Goal: Task Accomplishment & Management: Complete application form

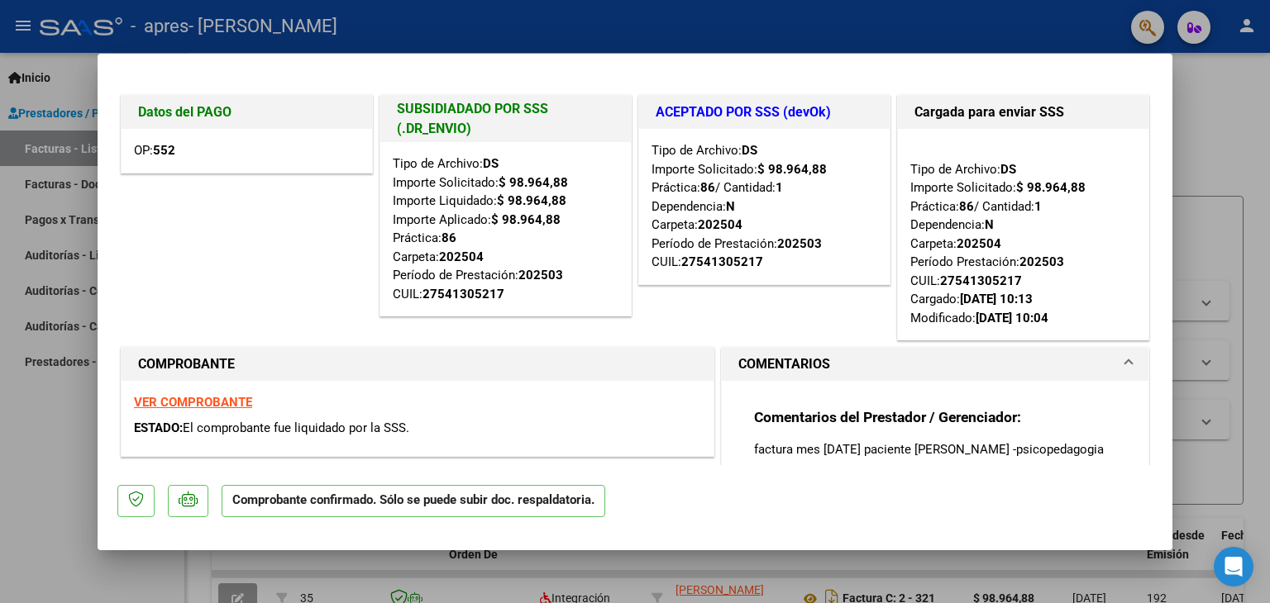
click at [1244, 133] on div at bounding box center [635, 301] width 1270 height 603
type input "$ 0,00"
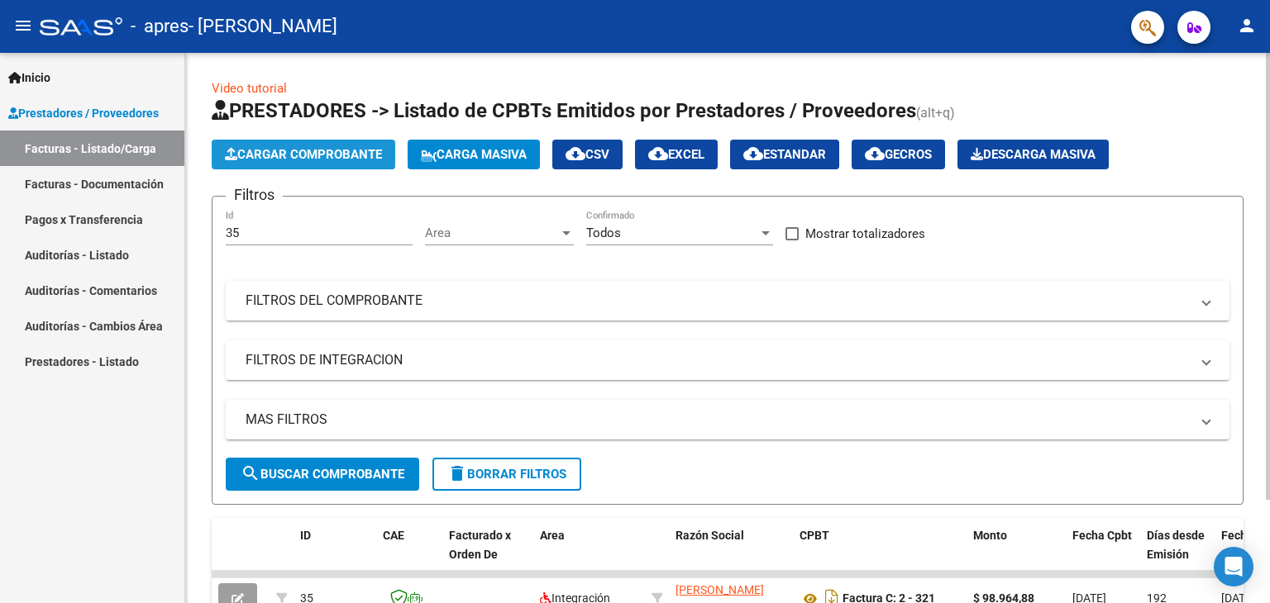
click at [337, 155] on span "Cargar Comprobante" at bounding box center [303, 154] width 157 height 15
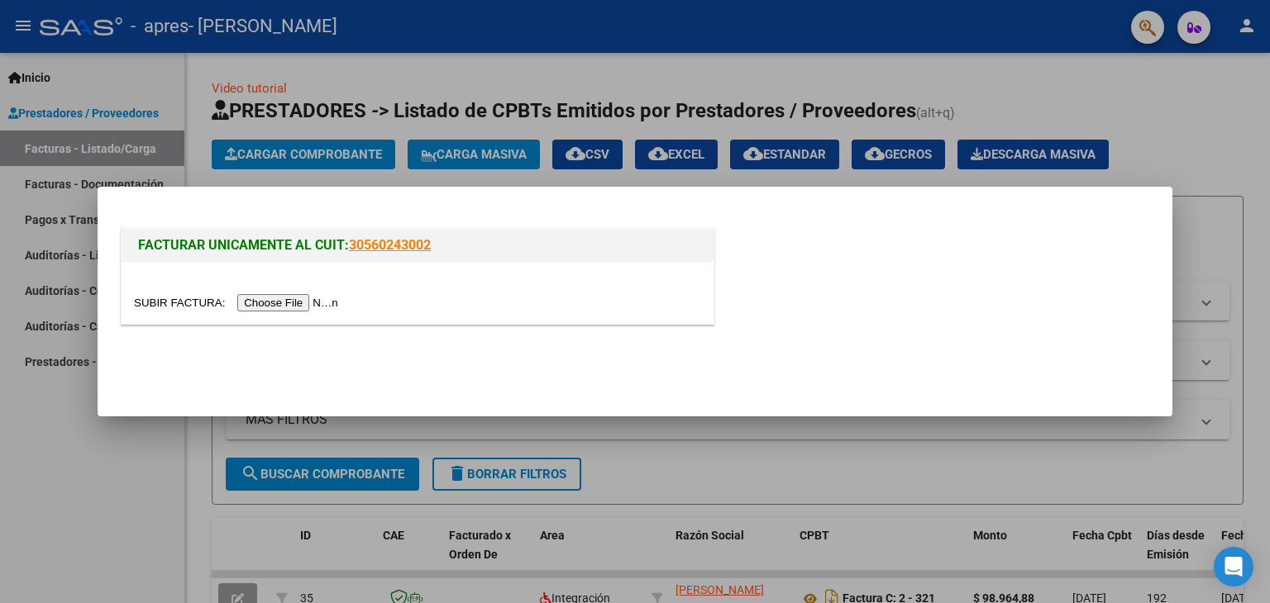
click at [275, 325] on div "FACTURAR UNICAMENTE AL CUIT: 30560243002" at bounding box center [417, 276] width 600 height 103
click at [271, 303] on input "file" at bounding box center [238, 302] width 209 height 17
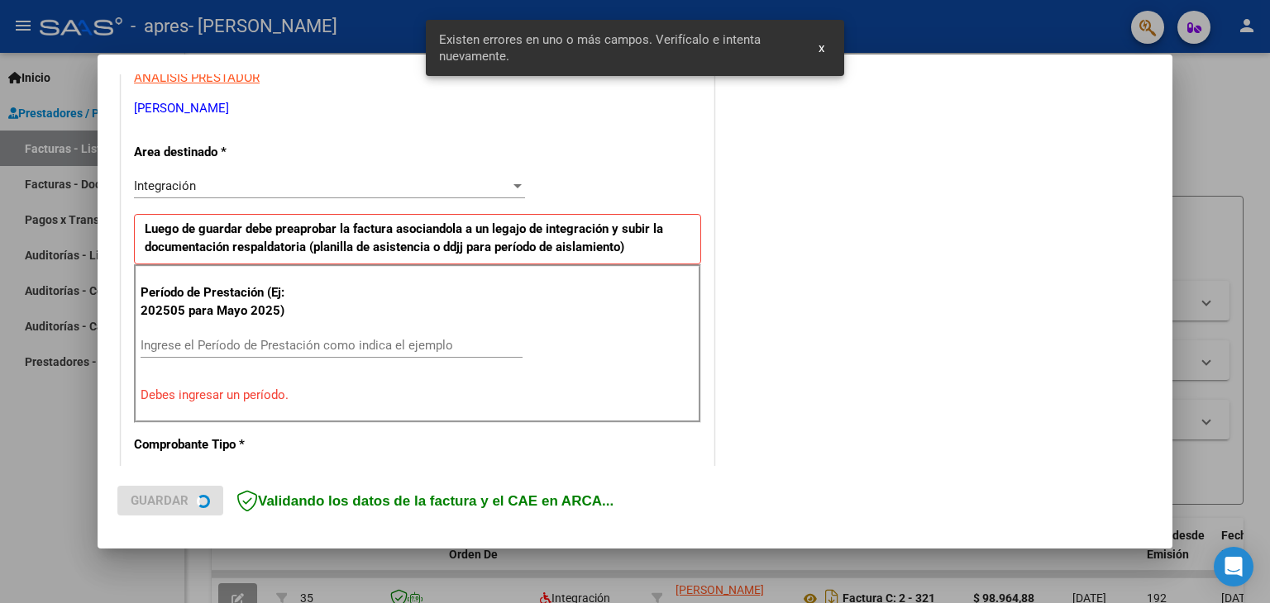
scroll to position [347, 0]
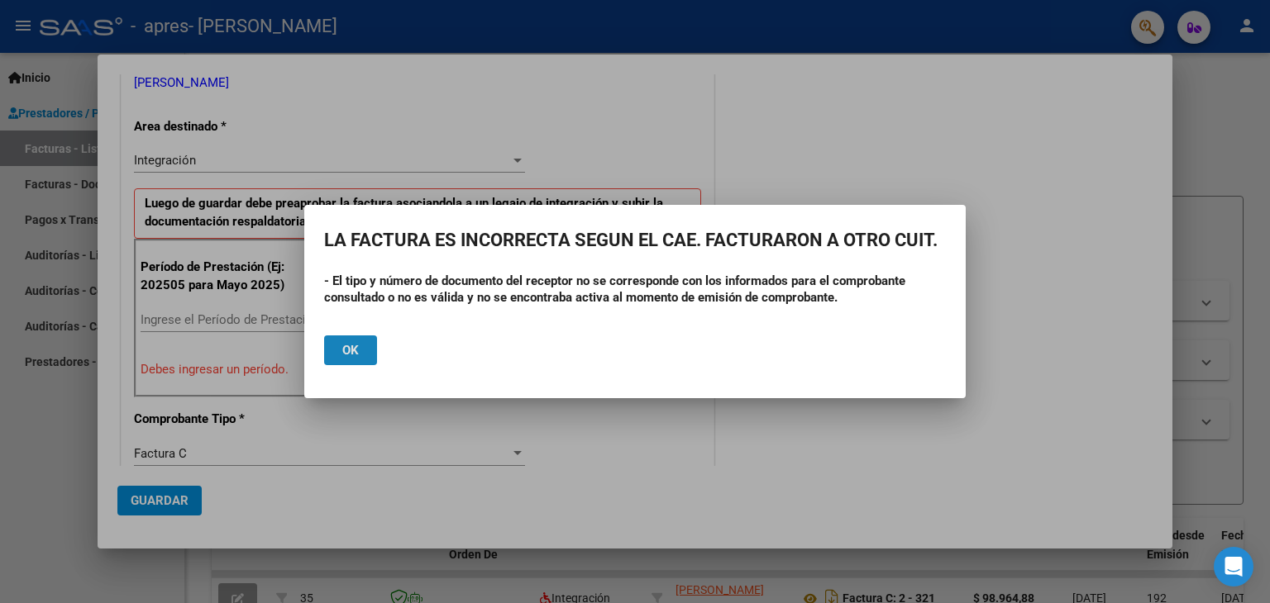
click at [347, 348] on span "Ok" at bounding box center [350, 350] width 17 height 15
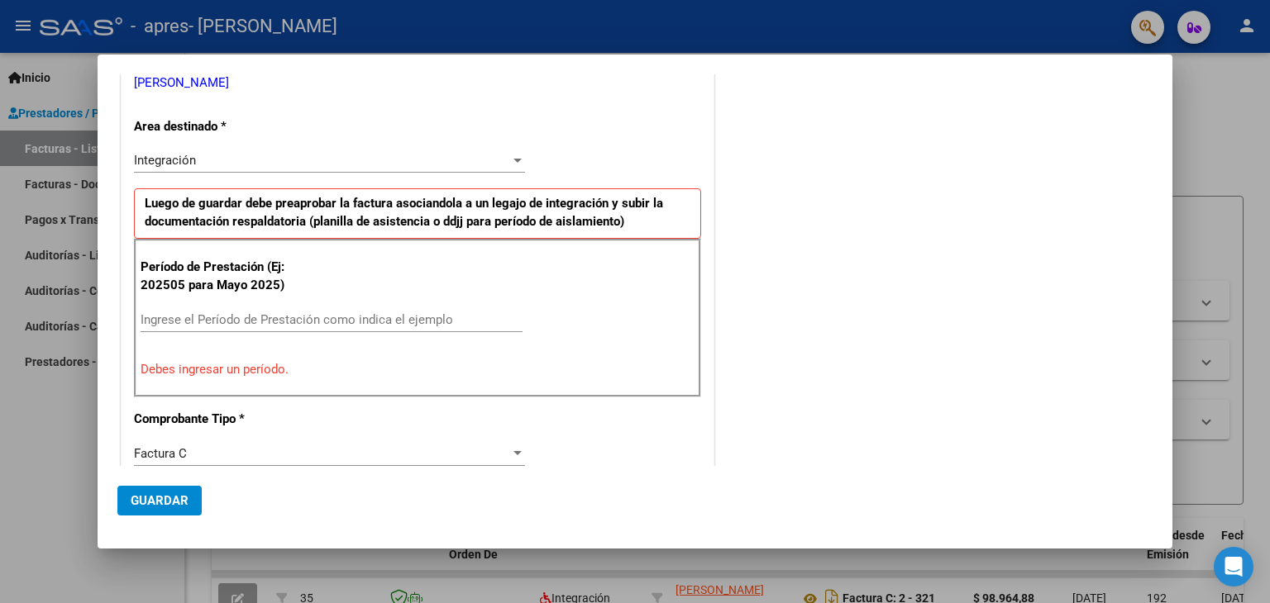
click at [1243, 190] on div at bounding box center [635, 301] width 1270 height 603
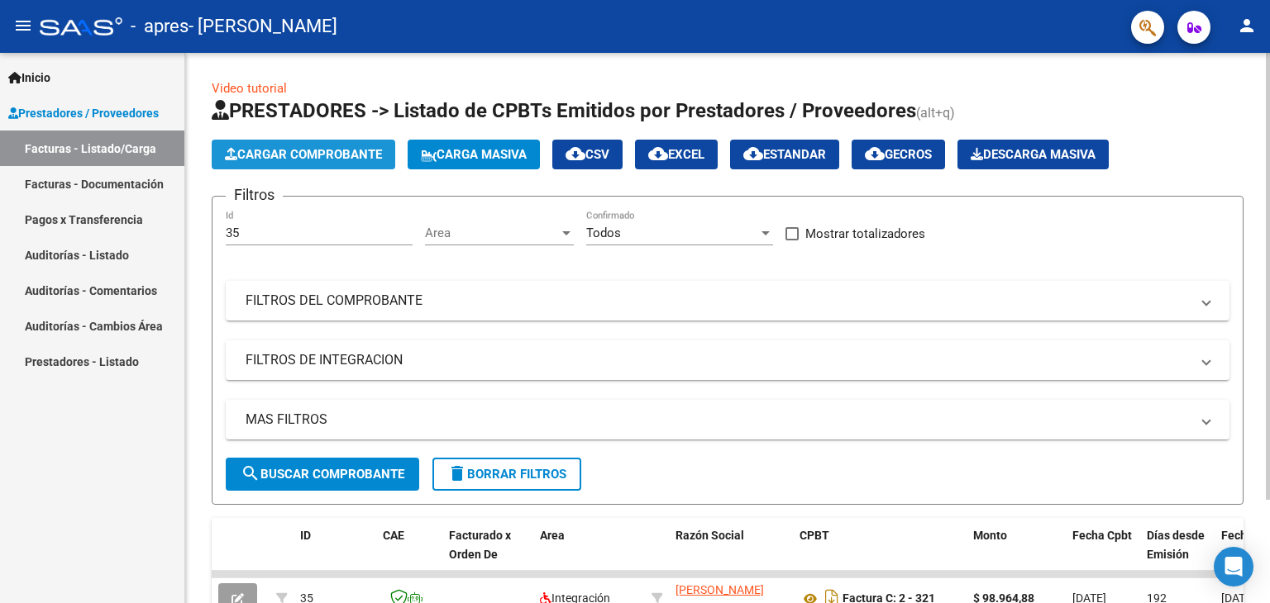
click at [341, 149] on span "Cargar Comprobante" at bounding box center [303, 154] width 157 height 15
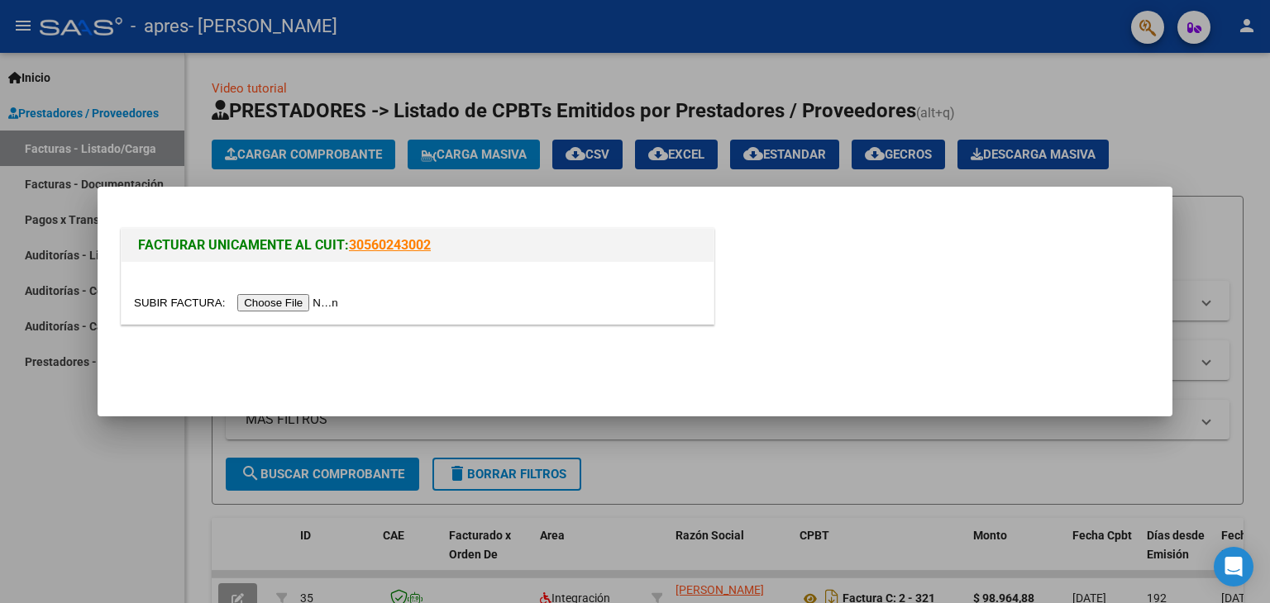
click at [278, 303] on input "file" at bounding box center [238, 302] width 209 height 17
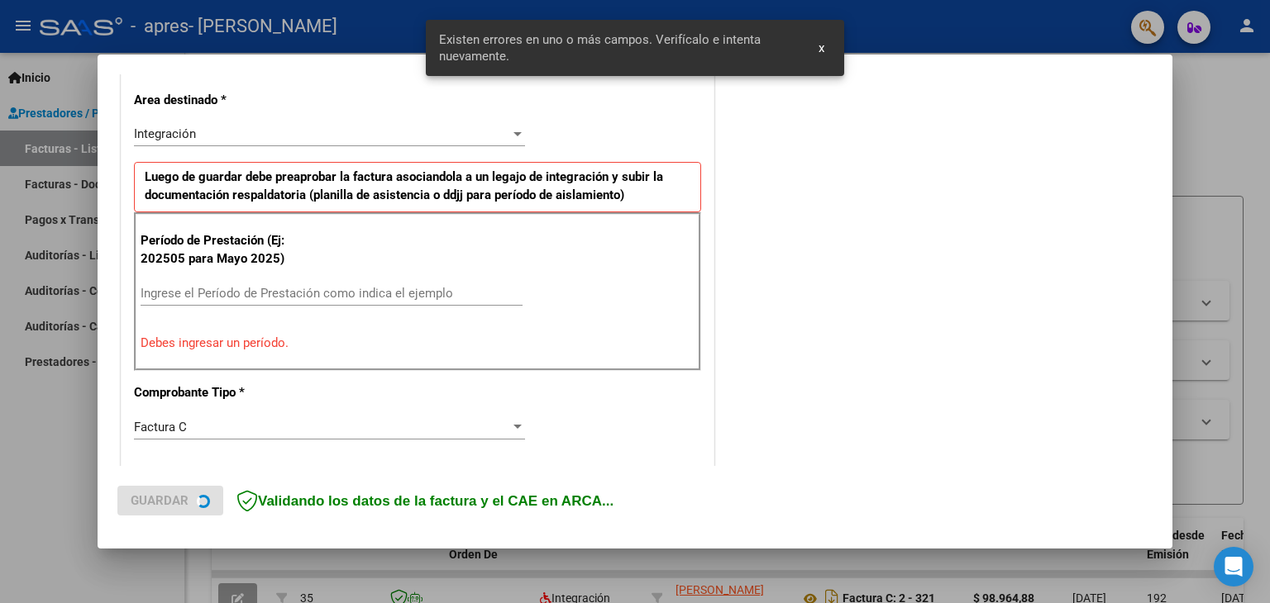
scroll to position [378, 0]
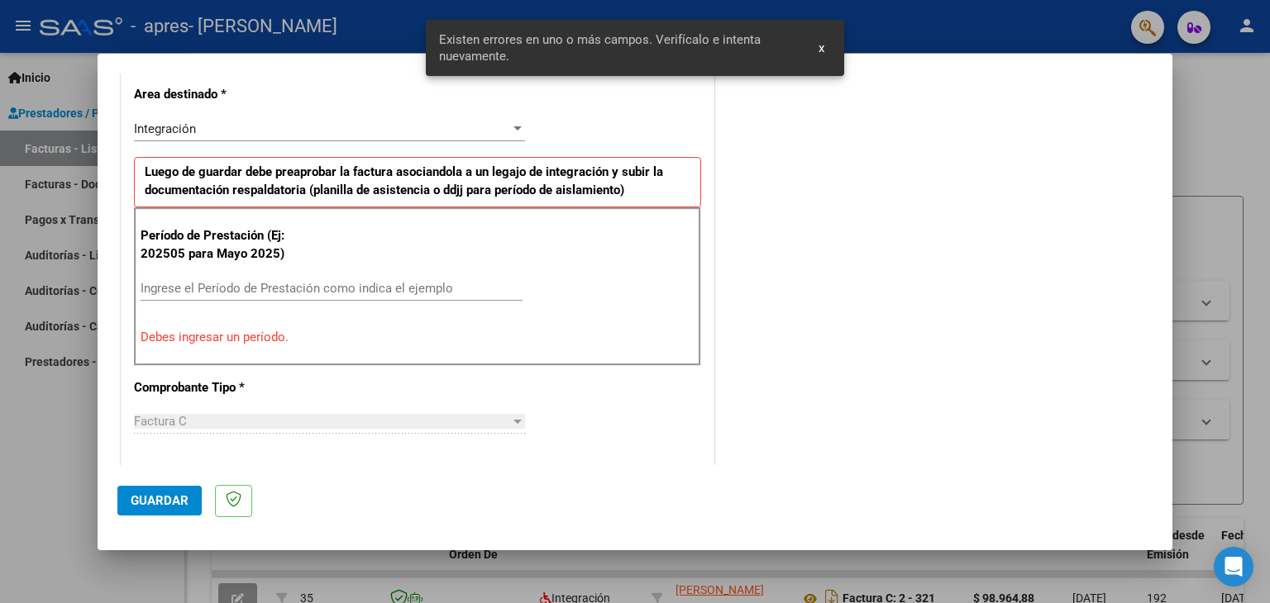
click at [284, 308] on div "Ingrese el Período de Prestación como indica el ejemplo" at bounding box center [332, 296] width 382 height 40
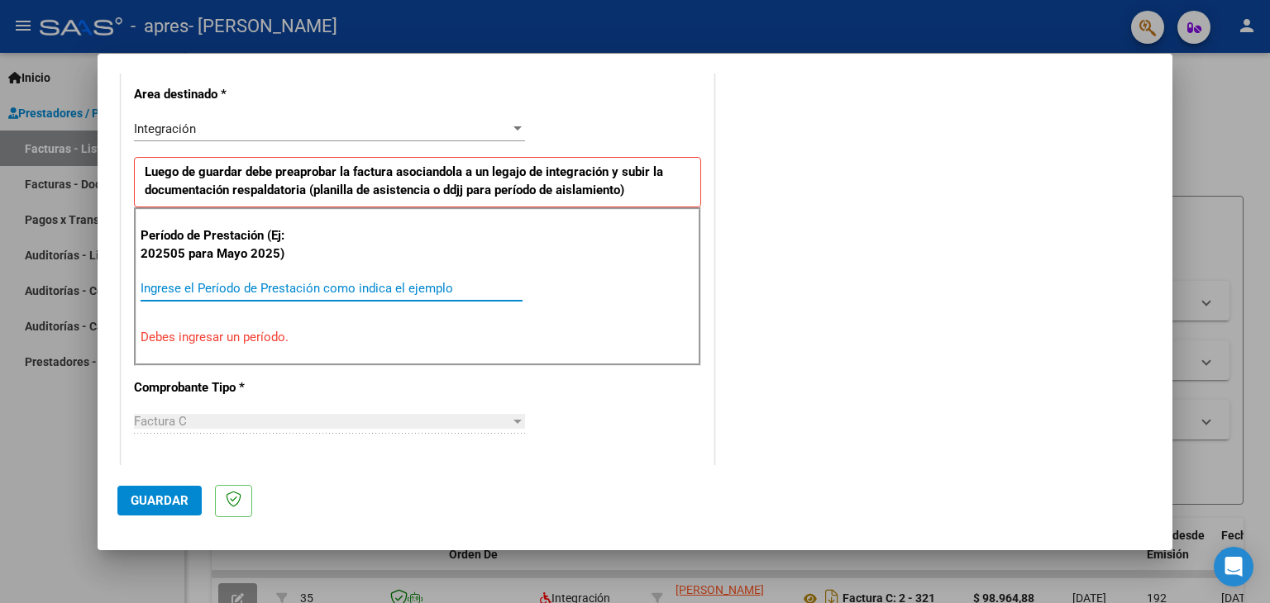
click at [284, 289] on input "Ingrese el Período de Prestación como indica el ejemplo" at bounding box center [332, 288] width 382 height 15
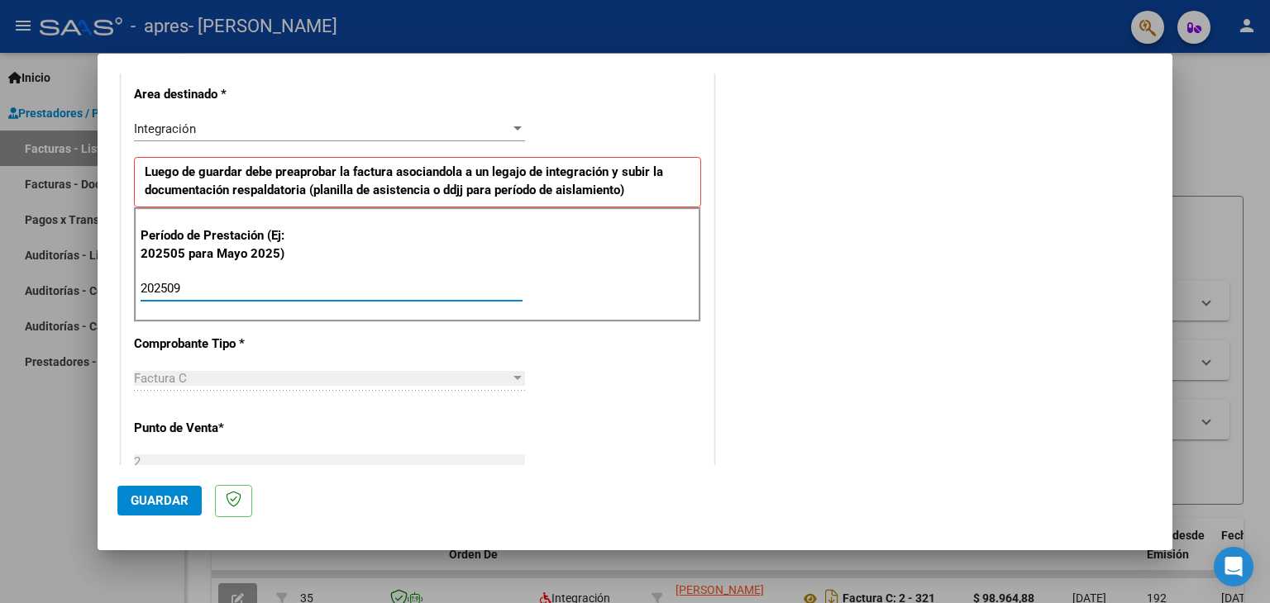
type input "202509"
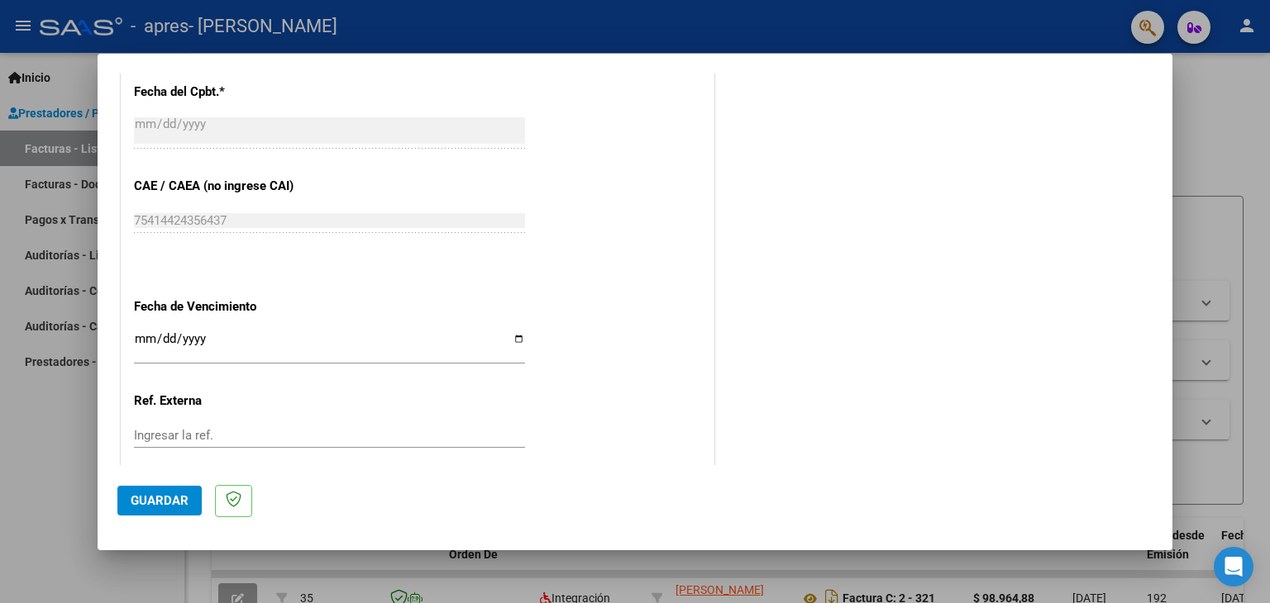
scroll to position [986, 0]
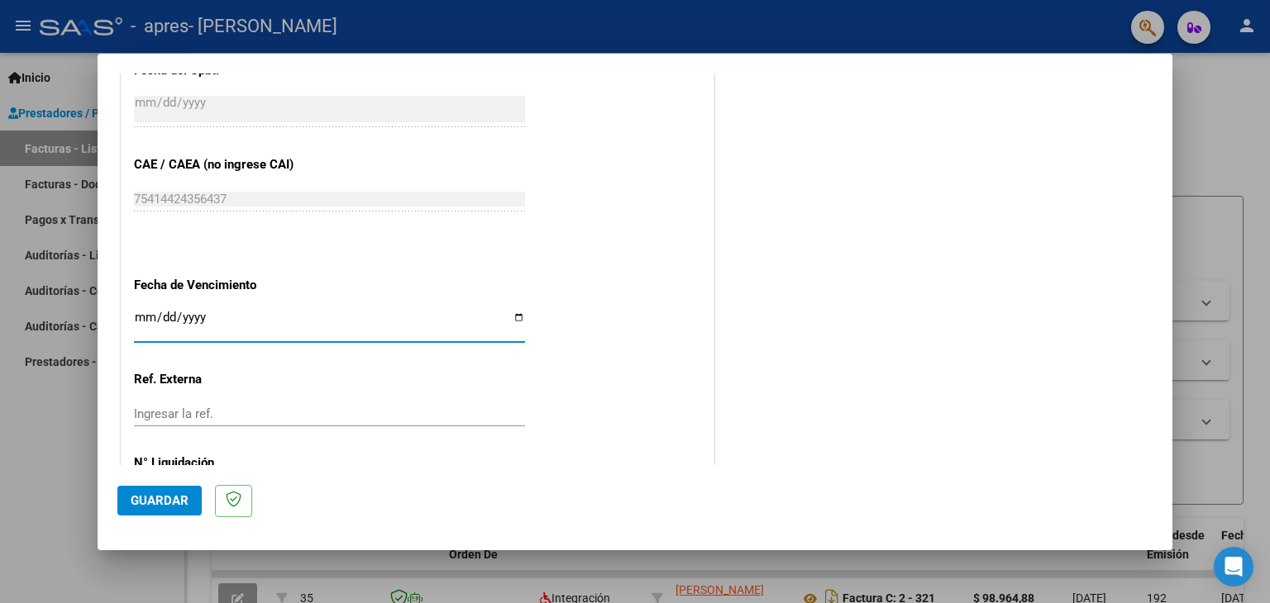
click at [141, 313] on input "Ingresar la fecha" at bounding box center [329, 324] width 391 height 26
type input "[DATE]"
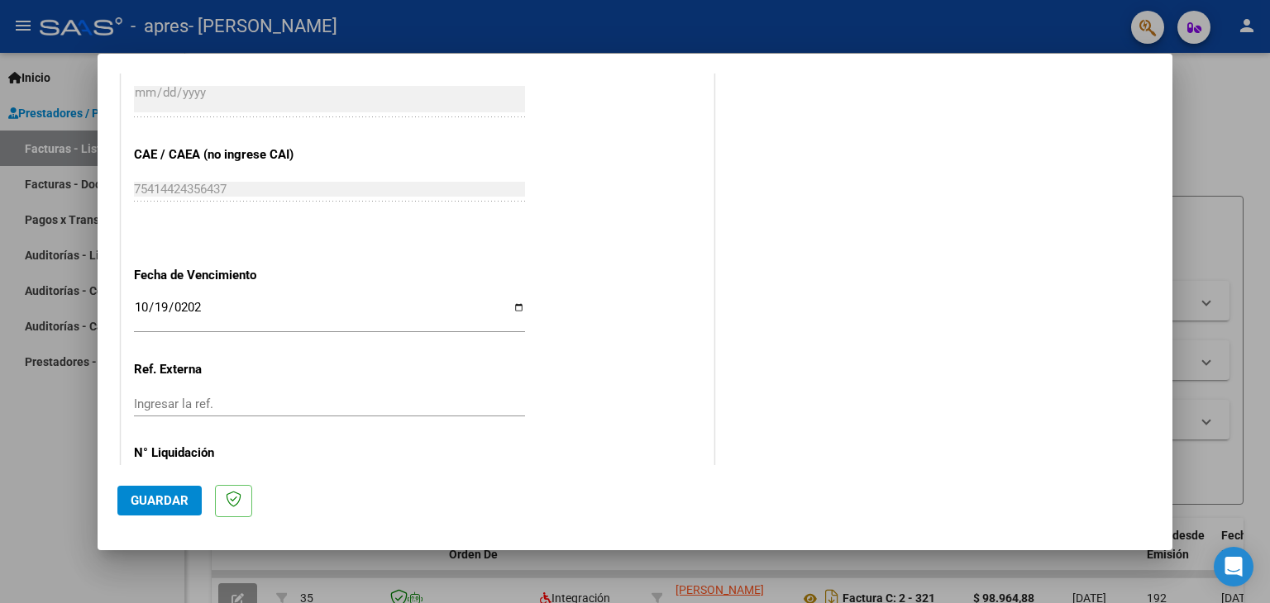
scroll to position [1060, 0]
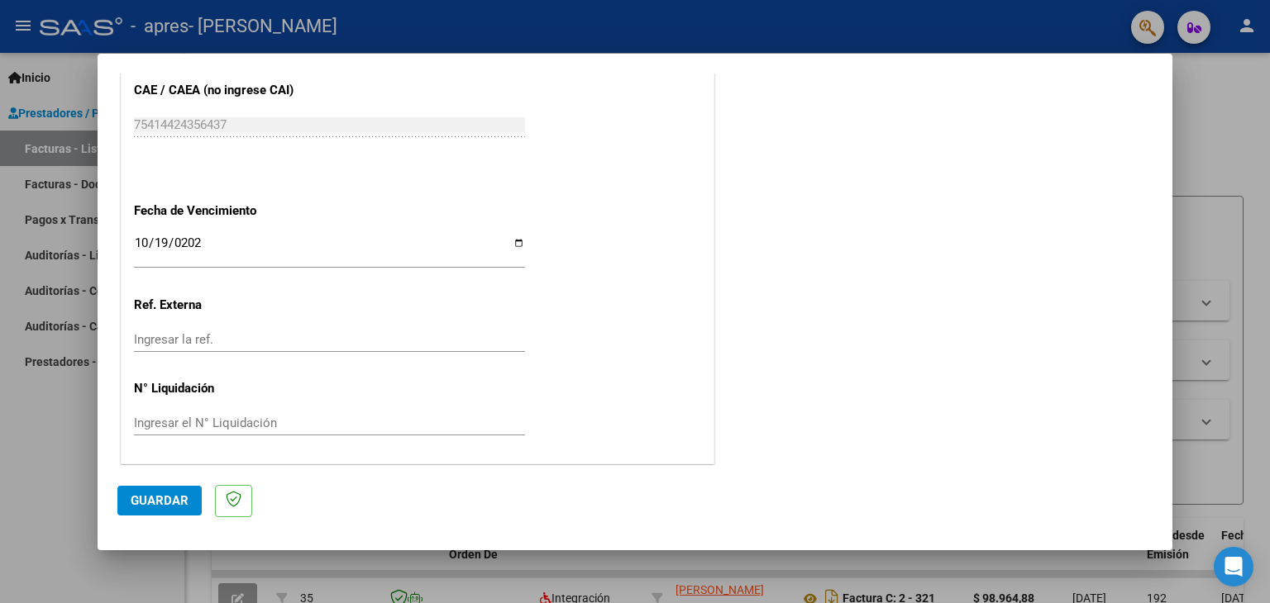
click at [179, 491] on button "Guardar" at bounding box center [159, 501] width 84 height 30
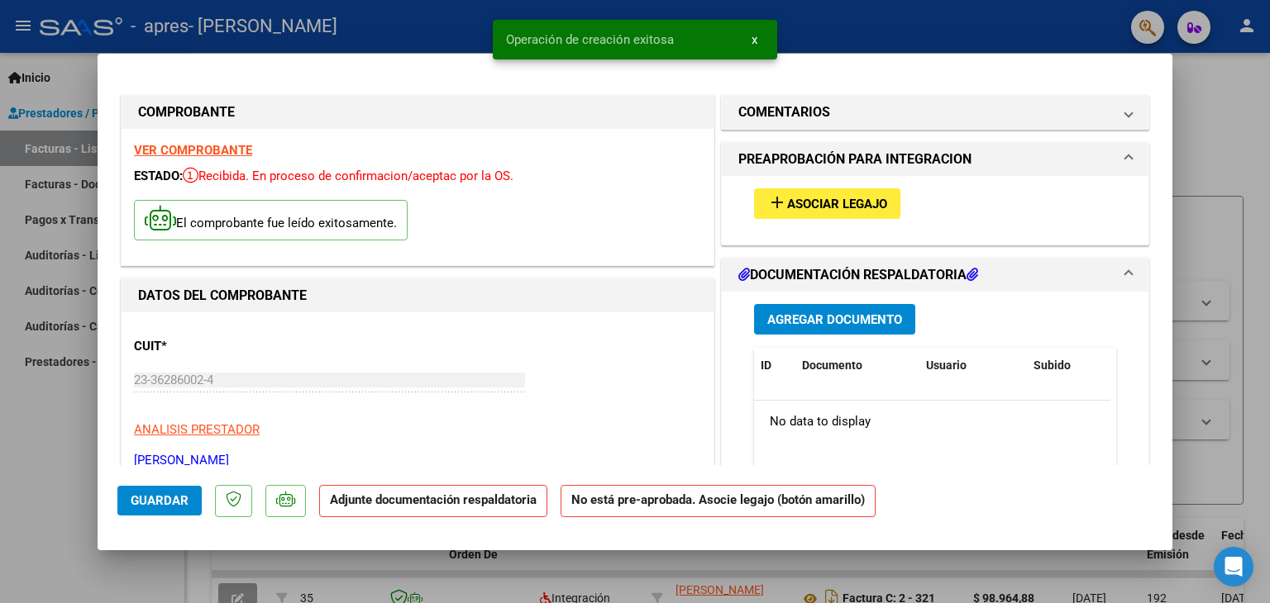
click at [807, 212] on span "Asociar Legajo" at bounding box center [837, 204] width 100 height 15
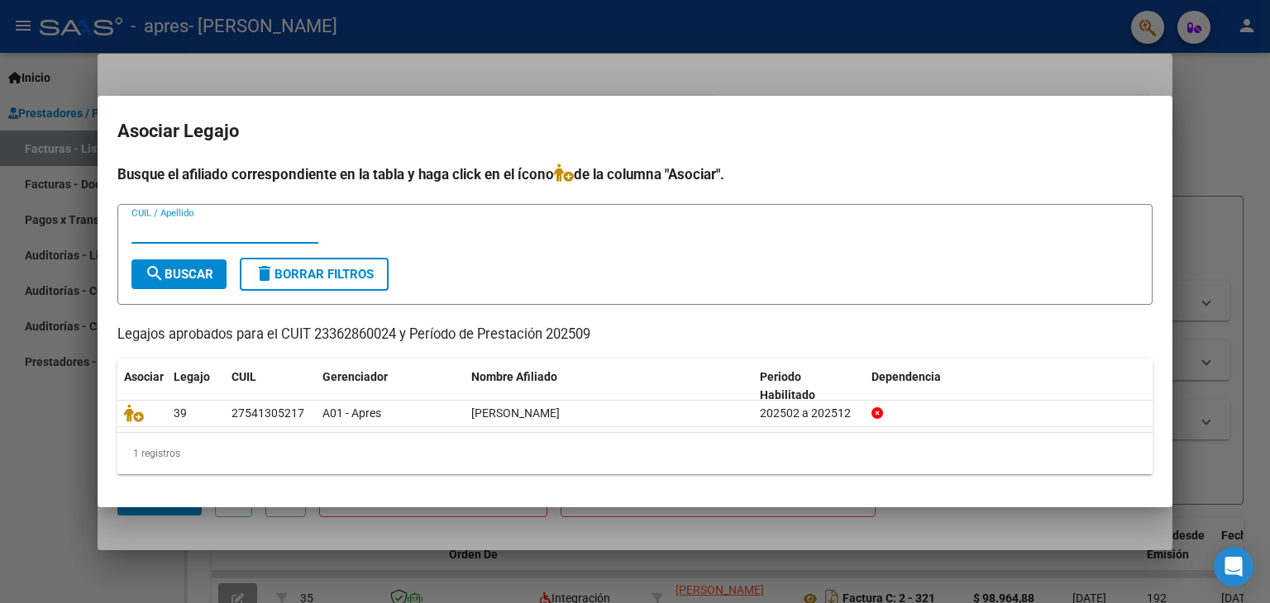
click at [180, 232] on input "CUIL / Apellido" at bounding box center [224, 230] width 187 height 15
type input "1"
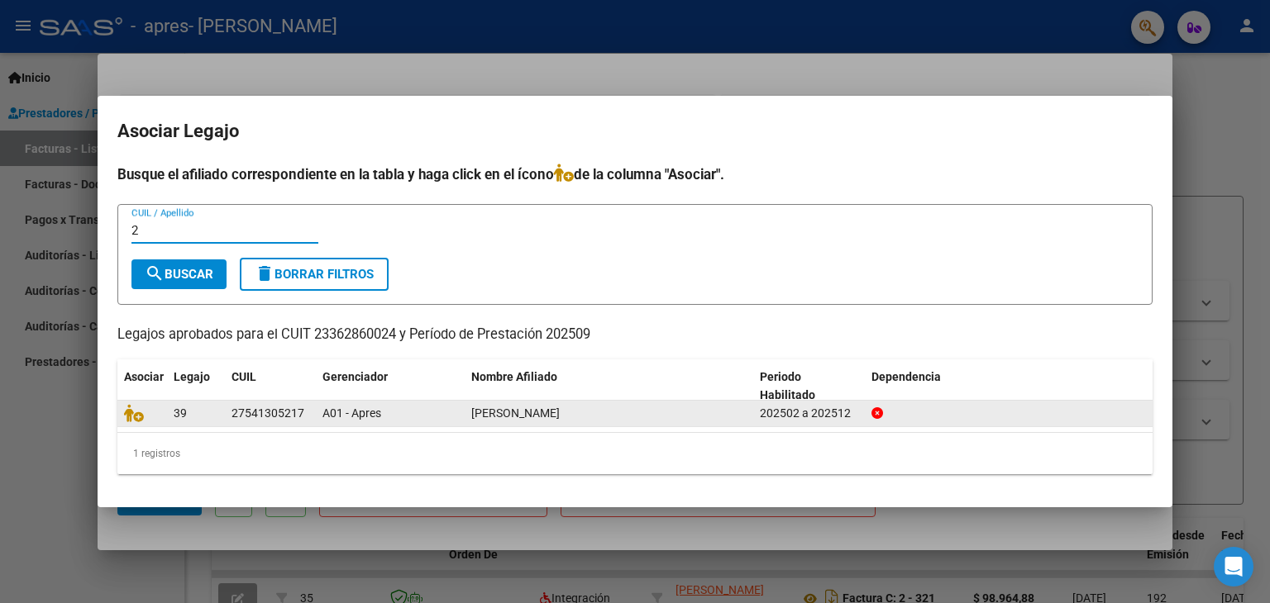
type input "2"
click at [215, 414] on div "39" at bounding box center [196, 413] width 45 height 19
click at [139, 416] on icon at bounding box center [134, 413] width 20 height 18
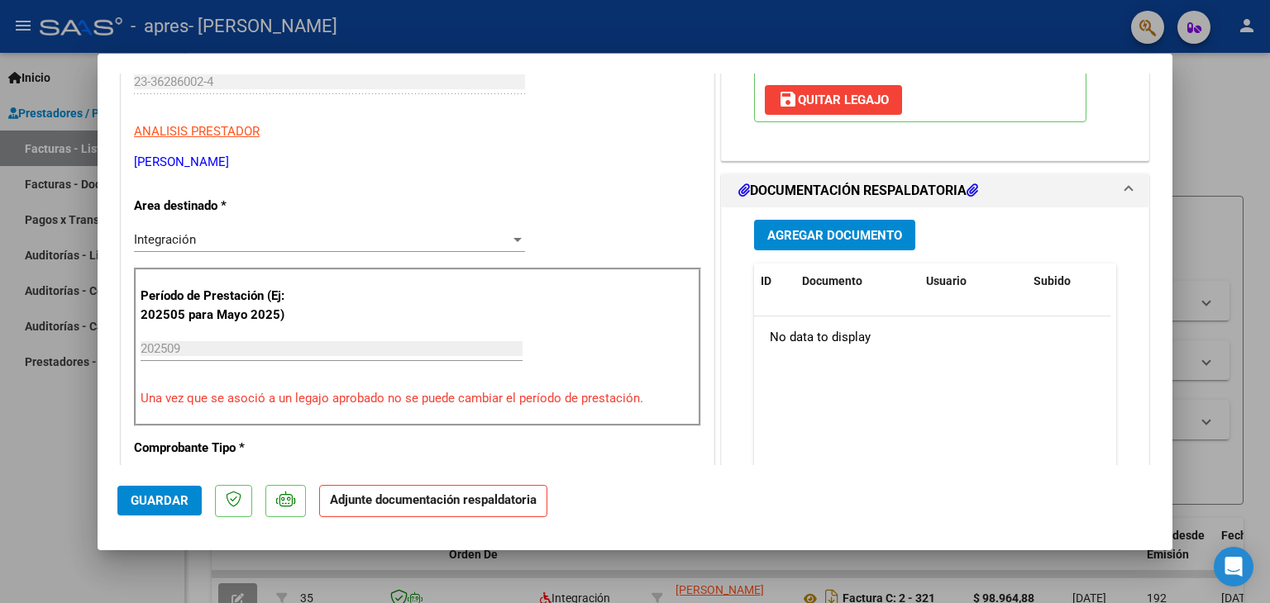
scroll to position [312, 0]
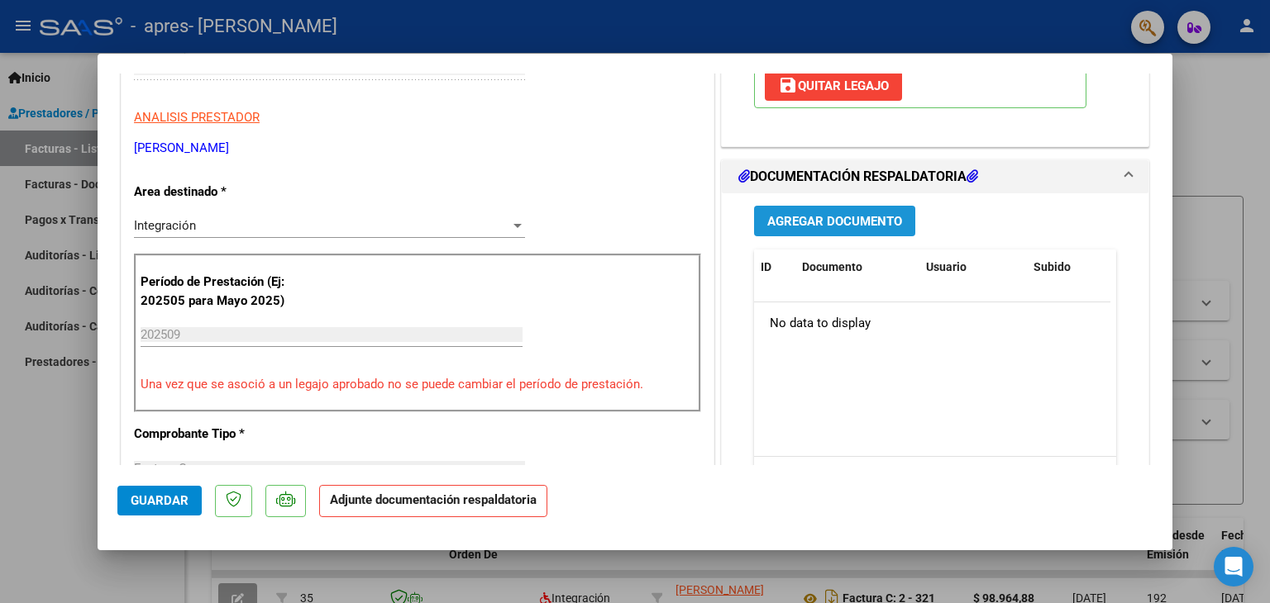
click at [793, 215] on span "Agregar Documento" at bounding box center [834, 221] width 135 height 15
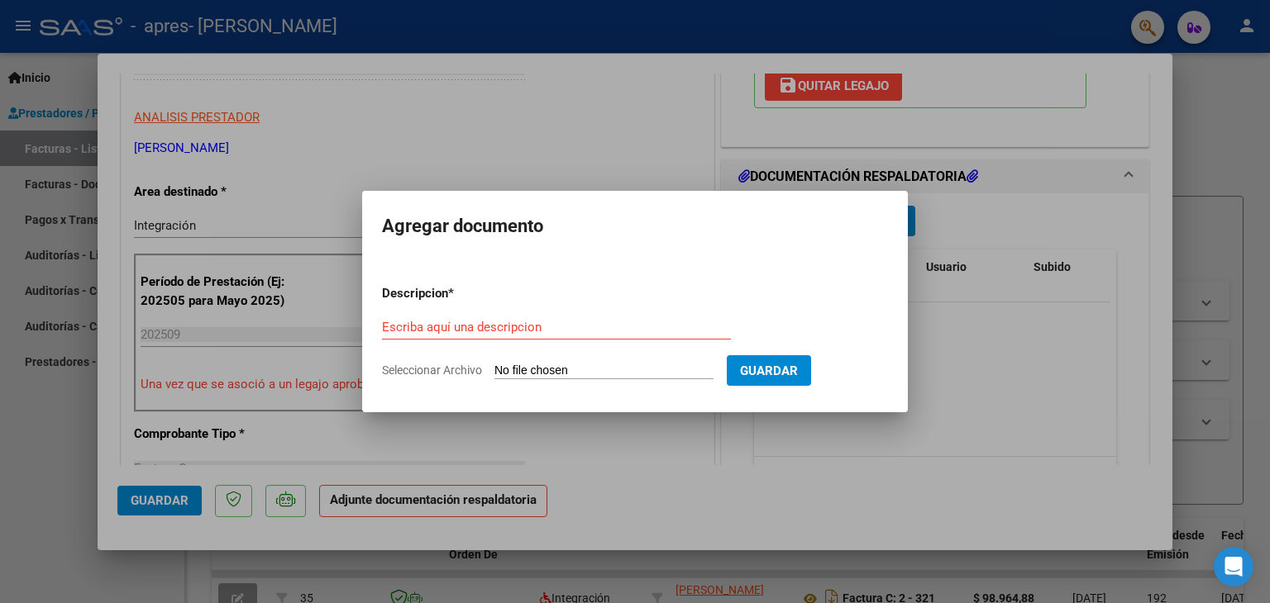
click at [445, 368] on span "Seleccionar Archivo" at bounding box center [432, 370] width 100 height 13
click at [494, 368] on input "Seleccionar Archivo" at bounding box center [603, 372] width 219 height 16
type input "C:\fakepath\CamScanner [DATE] 14.43.pdf"
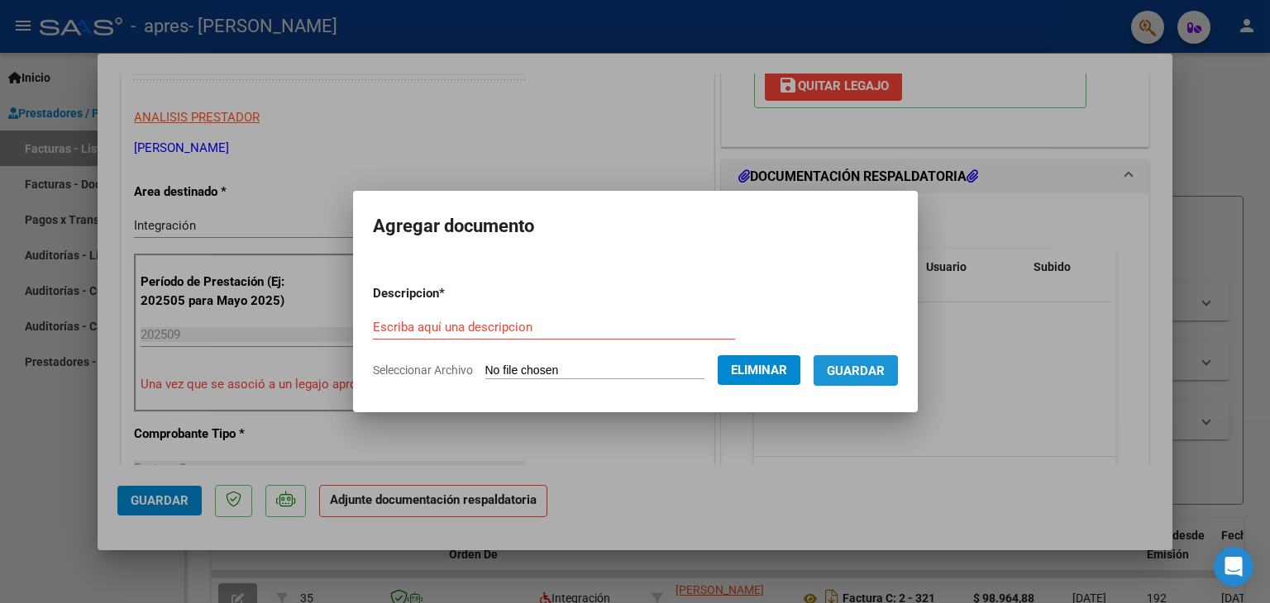
click at [879, 372] on span "Guardar" at bounding box center [856, 371] width 58 height 15
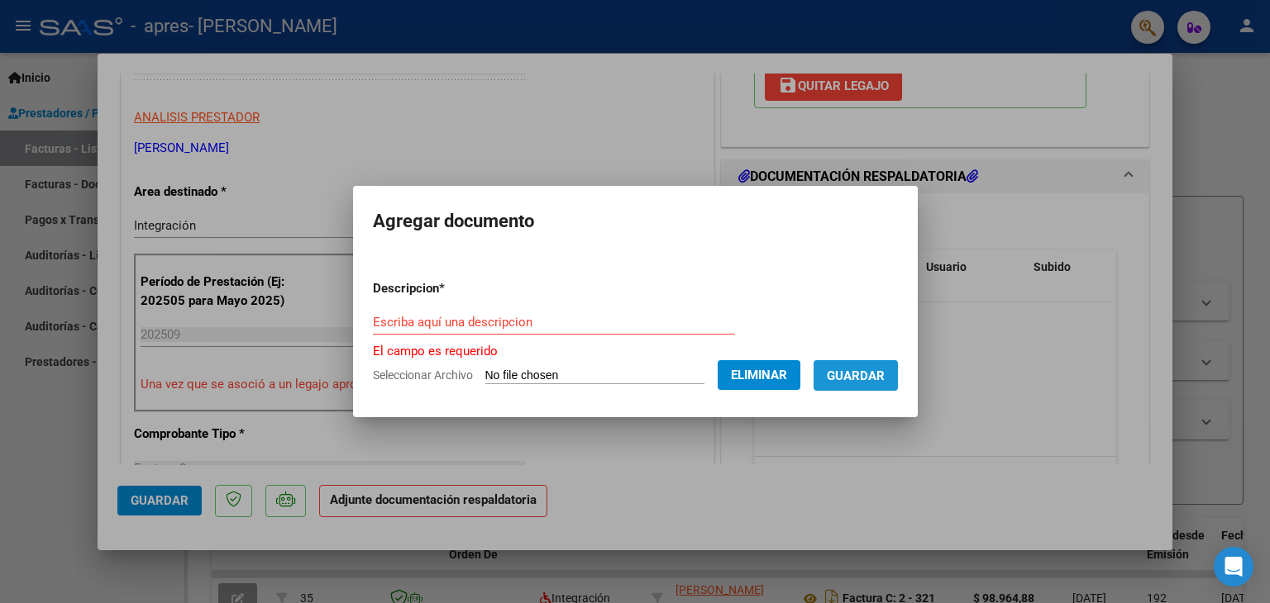
click at [879, 372] on span "Guardar" at bounding box center [856, 376] width 58 height 15
click at [634, 315] on input "Escriba aquí una descripcion" at bounding box center [554, 322] width 362 height 15
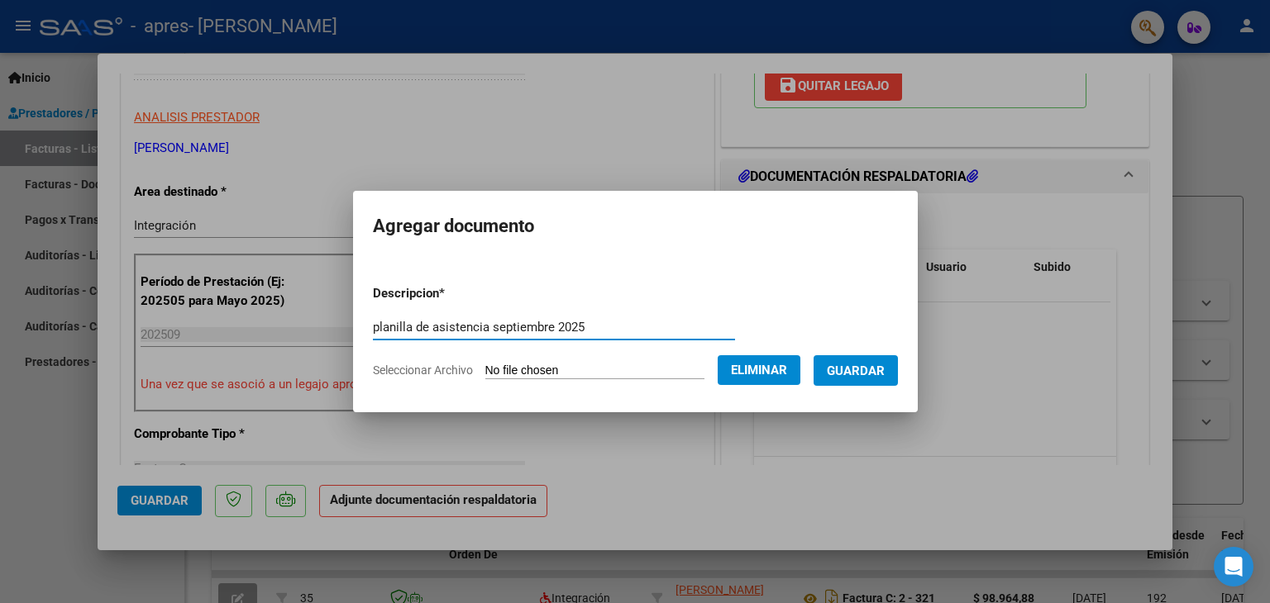
type input "planilla de asistencia septiembre 2025"
click at [859, 374] on span "Guardar" at bounding box center [856, 371] width 58 height 15
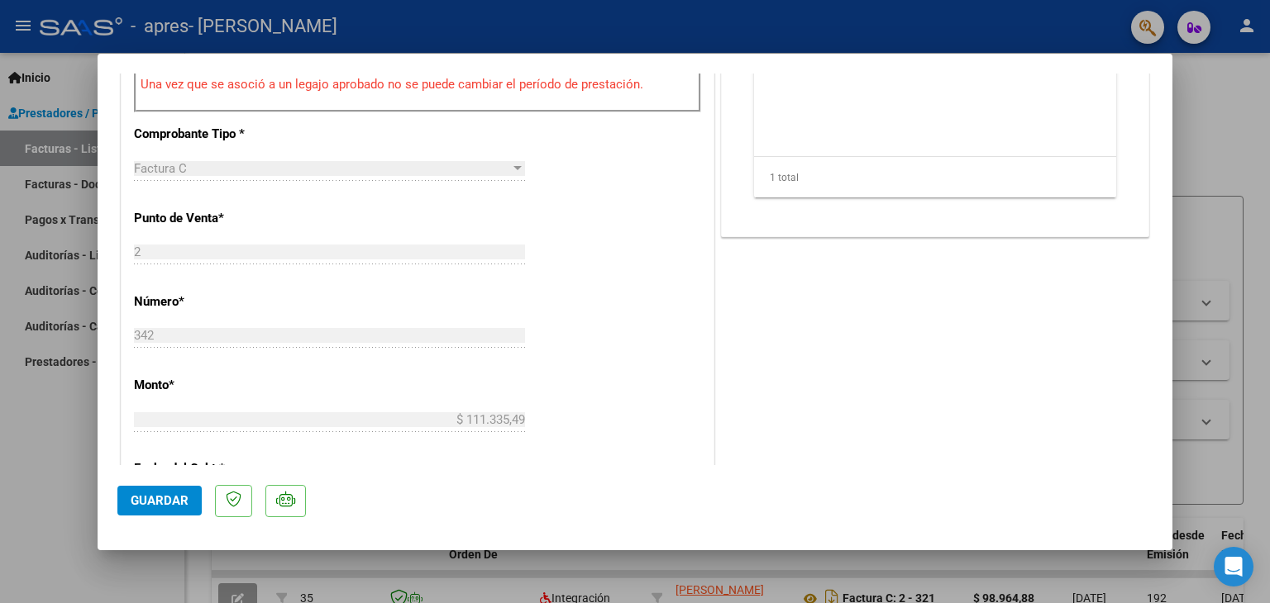
scroll to position [615, 0]
click at [157, 496] on span "Guardar" at bounding box center [160, 500] width 58 height 15
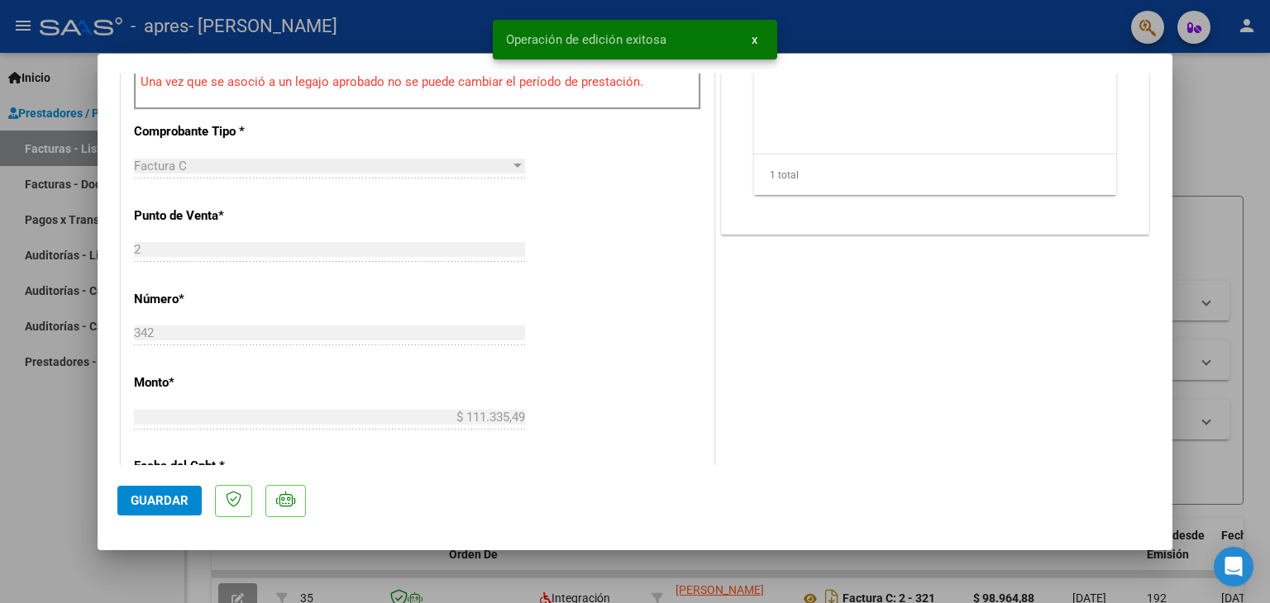
click at [1220, 156] on div at bounding box center [635, 301] width 1270 height 603
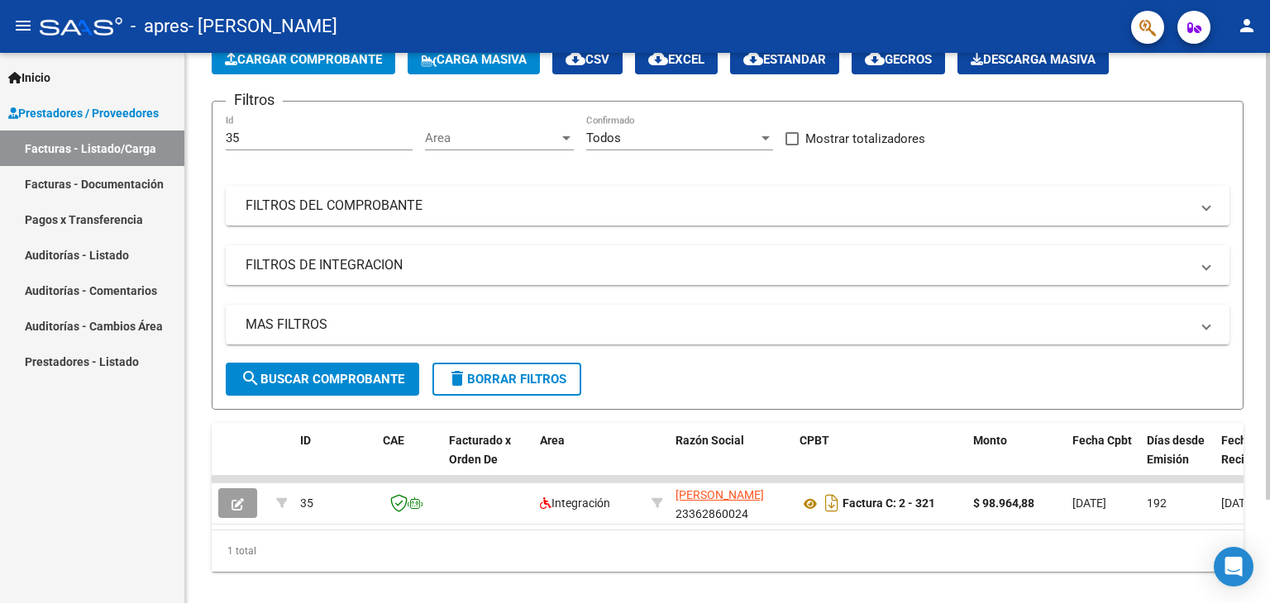
scroll to position [81, 0]
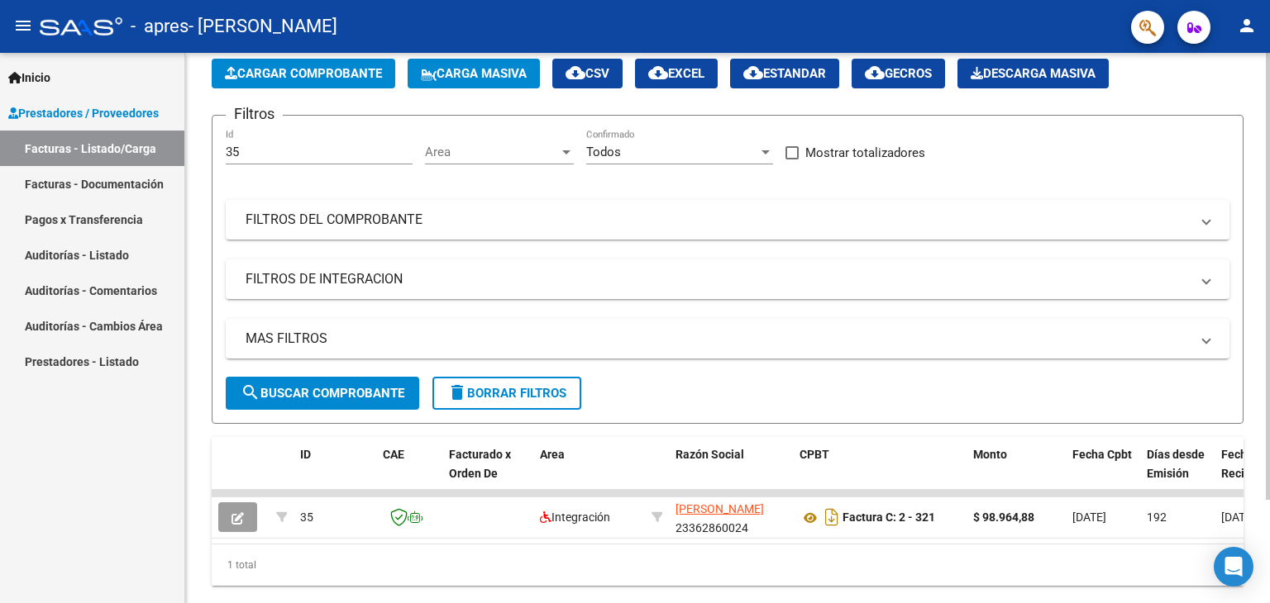
click at [1266, 231] on div at bounding box center [1267, 348] width 4 height 447
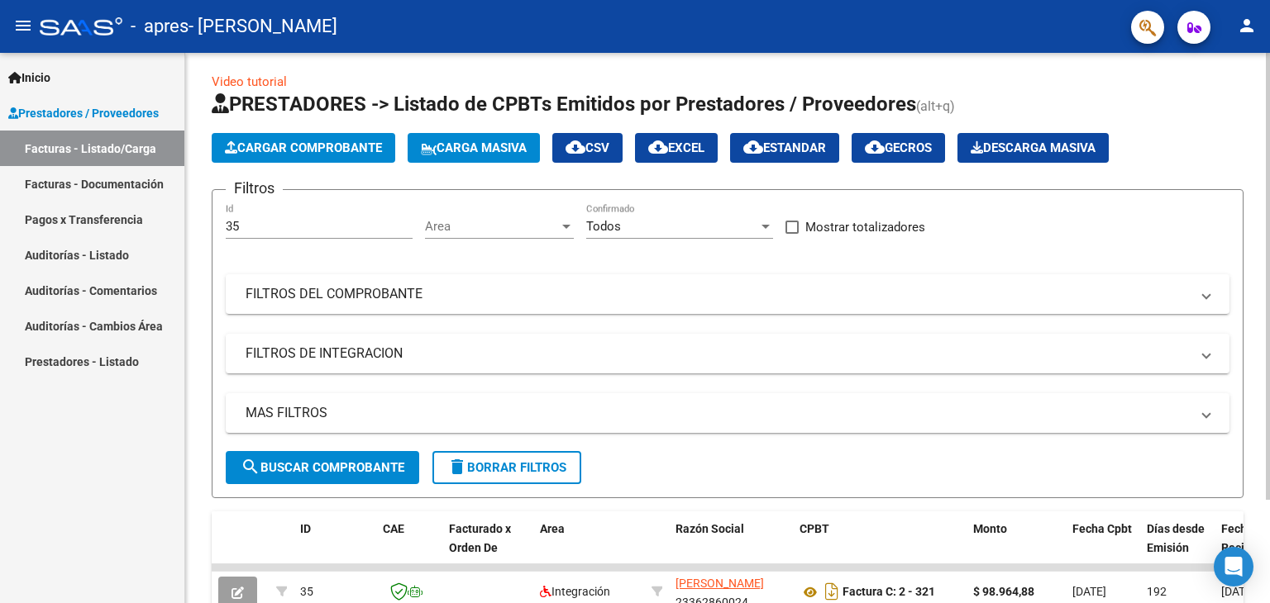
scroll to position [0, 0]
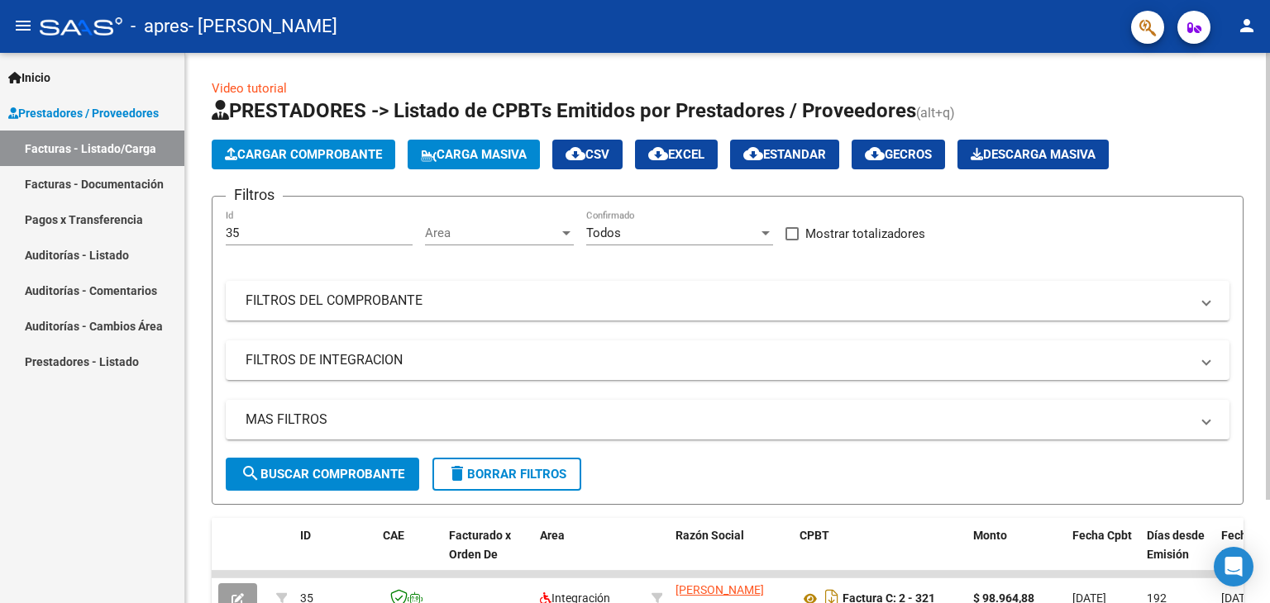
click at [1254, 160] on div "Video tutorial PRESTADORES -> Listado de CPBTs Emitidos por Prestadores / Prove…" at bounding box center [729, 386] width 1089 height 667
